Goal: Find specific page/section: Find specific page/section

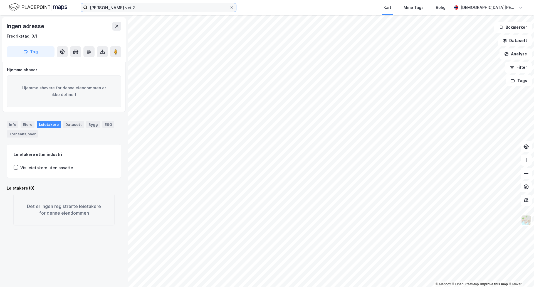
click at [152, 10] on input "[PERSON_NAME] vei 2" at bounding box center [159, 7] width 142 height 8
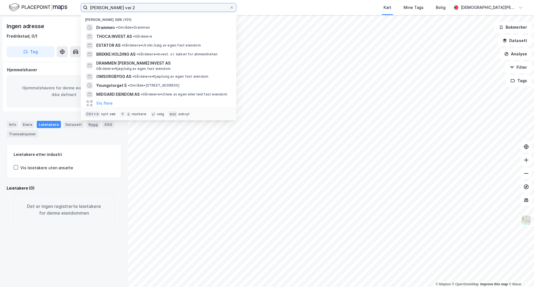
click at [152, 10] on input "[PERSON_NAME] vei 2" at bounding box center [159, 7] width 142 height 8
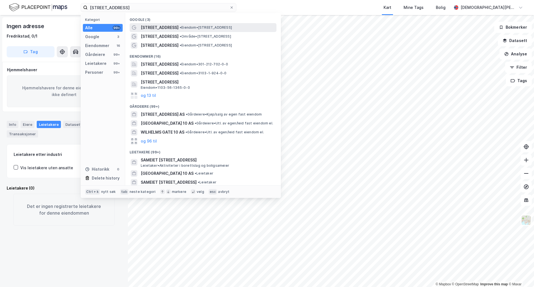
click at [188, 27] on span "• Eiendom • [STREET_ADDRESS]" at bounding box center [206, 27] width 52 height 4
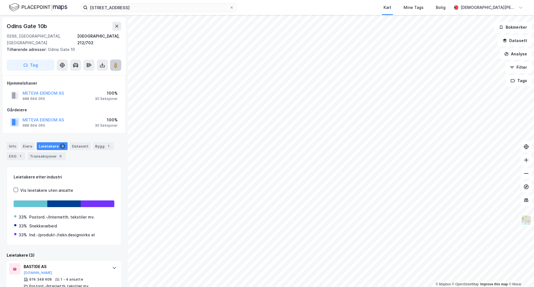
click at [120, 60] on button at bounding box center [115, 65] width 11 height 11
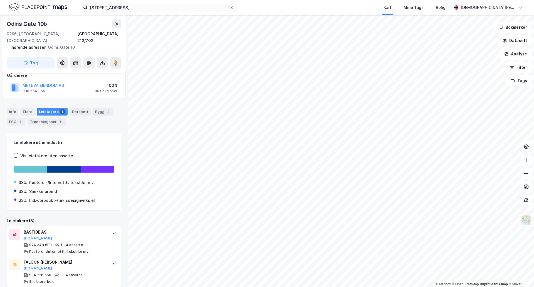
scroll to position [46, 0]
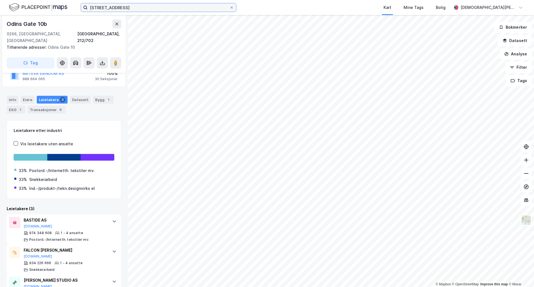
click at [150, 7] on input "[STREET_ADDRESS]" at bounding box center [159, 7] width 142 height 8
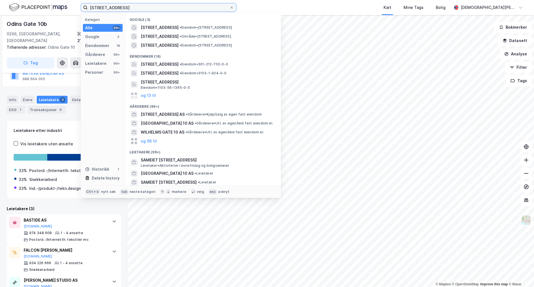
click at [150, 7] on input "[STREET_ADDRESS]" at bounding box center [159, 7] width 142 height 8
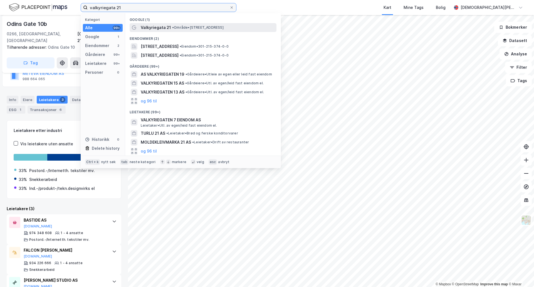
type input "valkyriegata 21"
click at [224, 30] on div "Valkyriegata 21 • Område • [STREET_ADDRESS]" at bounding box center [208, 27] width 135 height 7
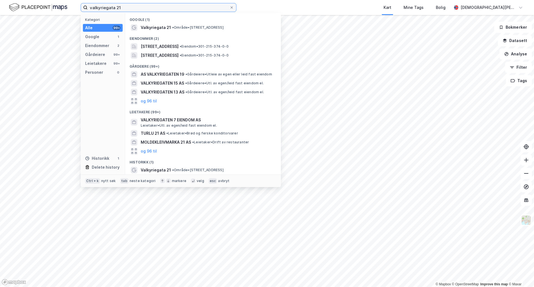
click at [122, 8] on input "valkyriegata 21" at bounding box center [159, 7] width 142 height 8
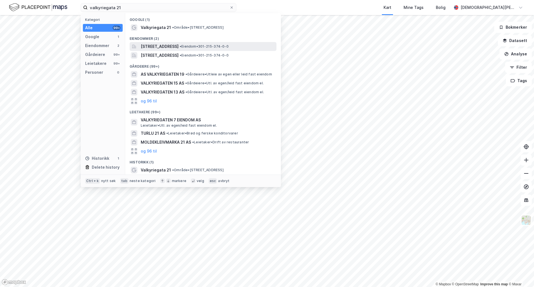
click at [179, 47] on span "[STREET_ADDRESS]" at bounding box center [160, 46] width 38 height 7
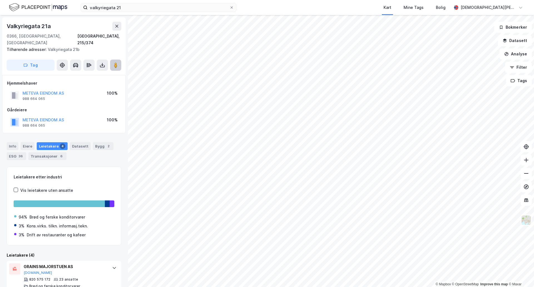
click at [114, 62] on image at bounding box center [115, 65] width 3 height 6
